Goal: Transaction & Acquisition: Purchase product/service

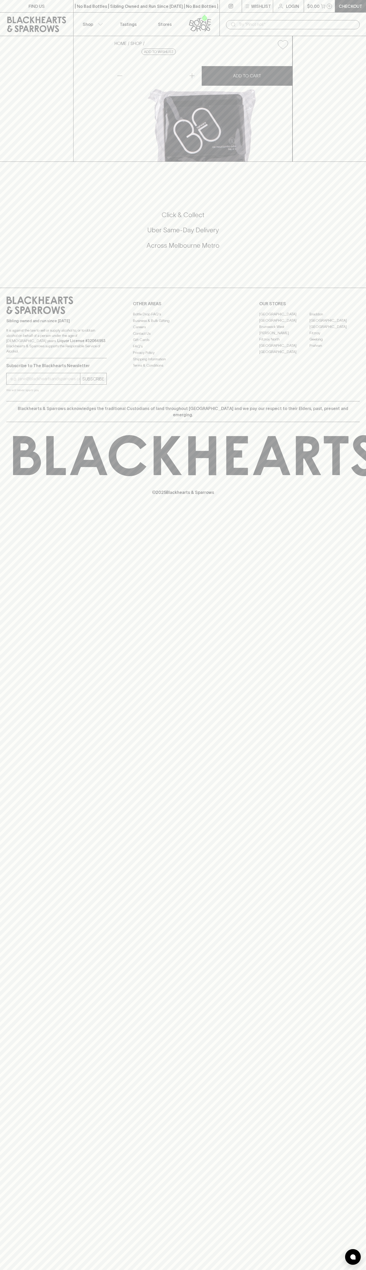
click at [205, 21] on icon at bounding box center [200, 22] width 30 height 17
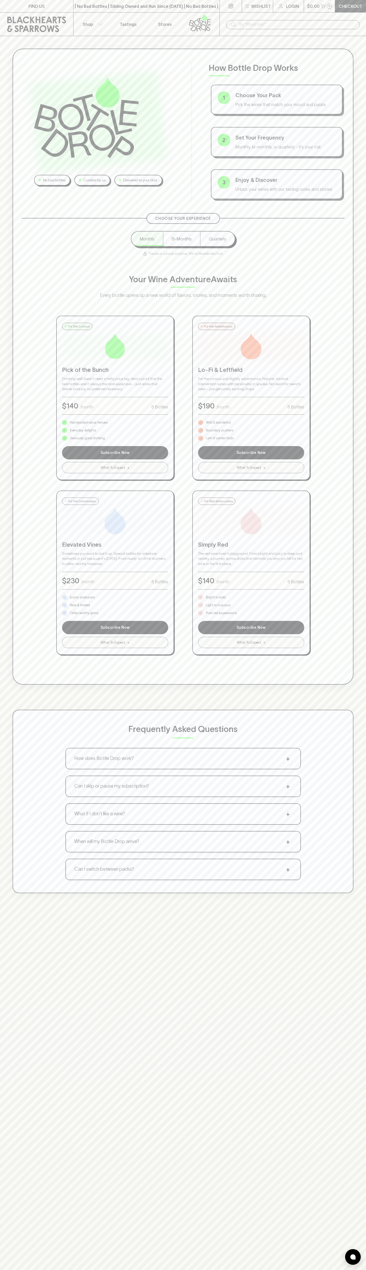
click at [91, 1269] on html "FIND US | No Bad Bottles | Sibling Owned and Run Since 2006 | No Bad Bottles | …" at bounding box center [183, 820] width 366 height 1641
click at [7, 557] on div "No bad bottles Curated by us Delivered to your door How Bottle Drop Works 1 Cho…" at bounding box center [183, 470] width 366 height 869
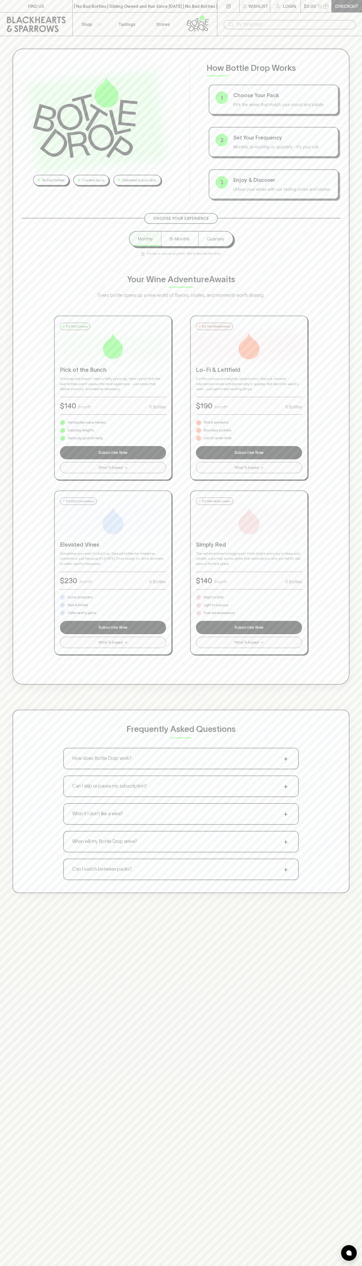
click at [219, 613] on p "Pure red expressions" at bounding box center [219, 612] width 31 height 5
